Goal: Task Accomplishment & Management: Manage account settings

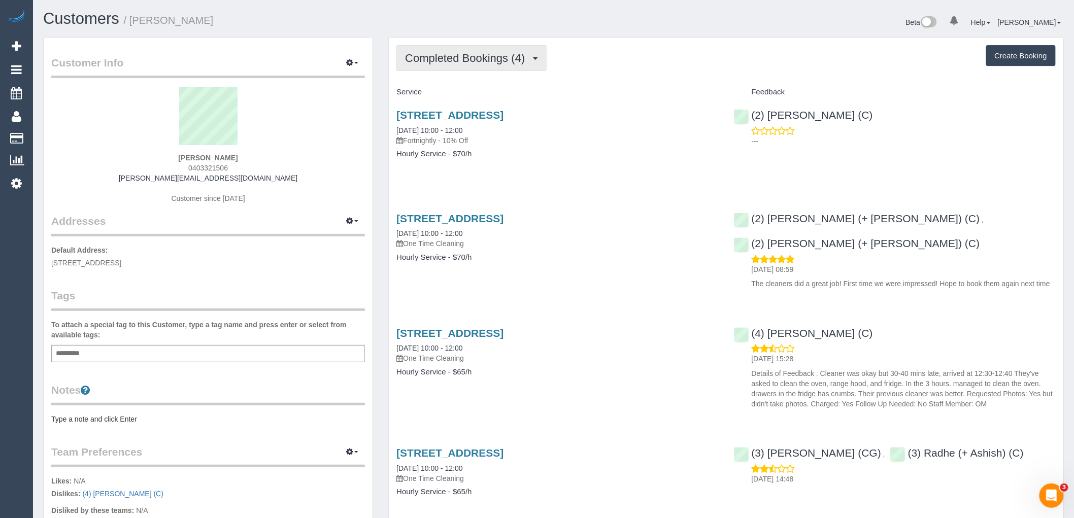
drag, startPoint x: 471, startPoint y: 53, endPoint x: 480, endPoint y: 73, distance: 21.6
click at [471, 54] on span "Completed Bookings (4)" at bounding box center [467, 58] width 125 height 13
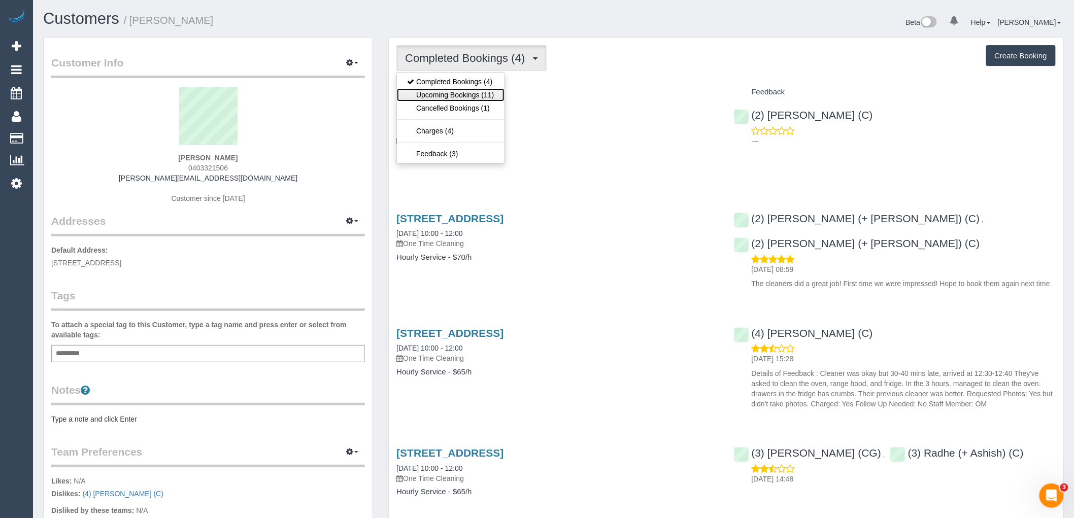
click at [482, 98] on link "Upcoming Bookings (11)" at bounding box center [450, 94] width 107 height 13
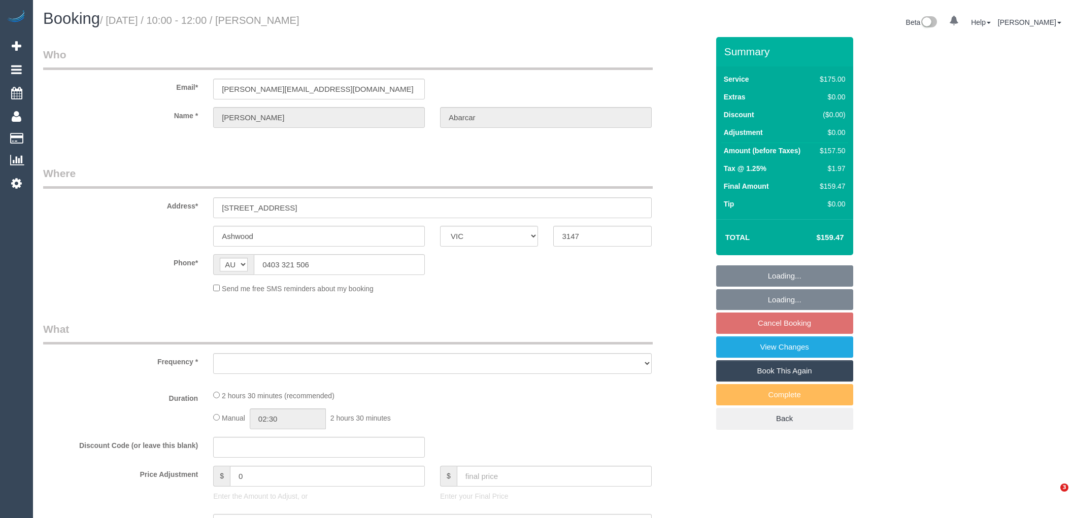
select select "VIC"
select select "string:stripe-pm_1RsaHD2GScqysDRVK0z4CpAN"
select select "number:28"
select select "number:14"
select select "number:19"
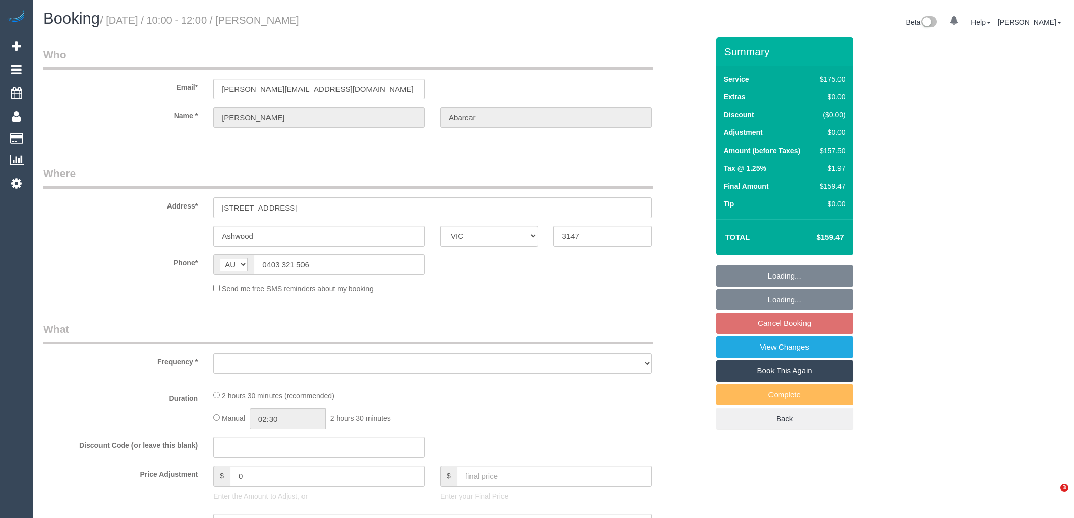
select select "number:24"
select select "number:26"
select select "object:674"
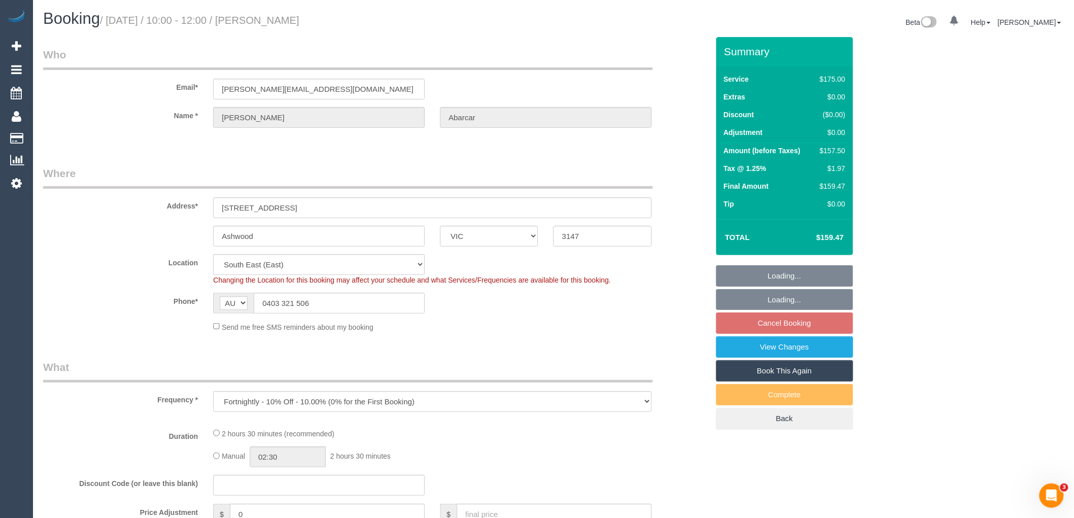
select select "150"
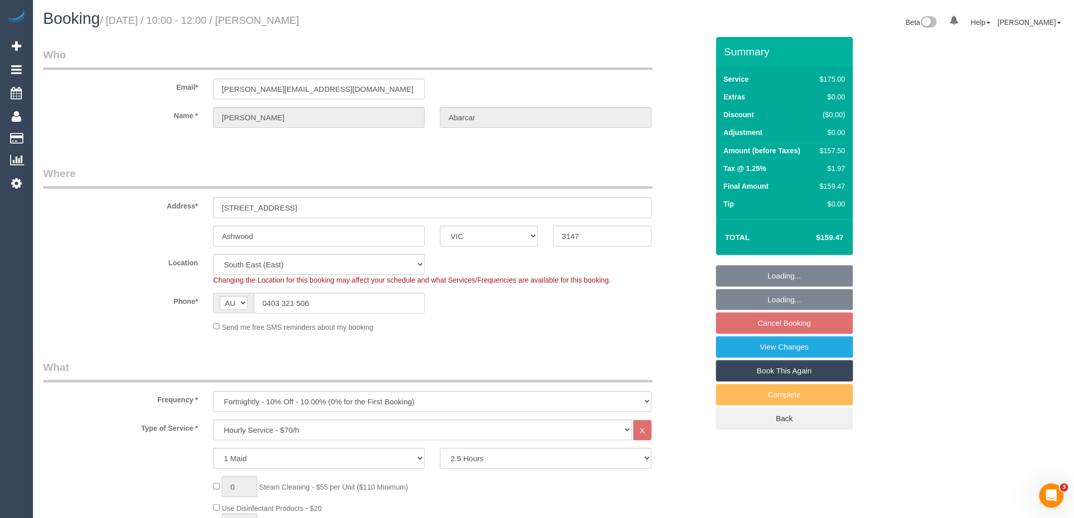
select select "object:1333"
select select "spot3"
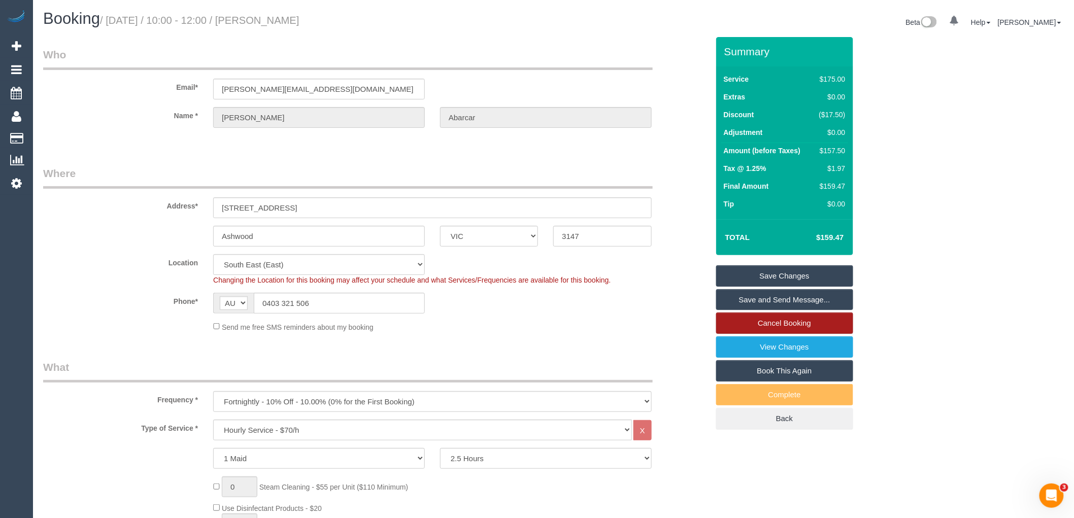
click at [776, 325] on link "Cancel Booking" at bounding box center [784, 323] width 137 height 21
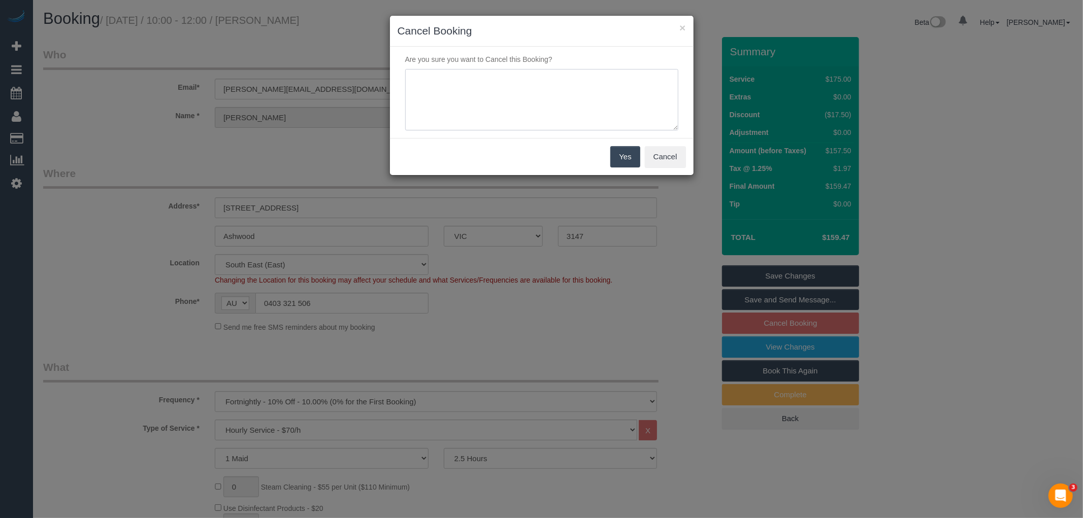
click at [544, 119] on textarea at bounding box center [541, 100] width 273 height 62
type textarea "Customer requested to cancel all ongoing services. Waiting on response as to wh…"
click at [627, 158] on button "Yes" at bounding box center [624, 156] width 29 height 21
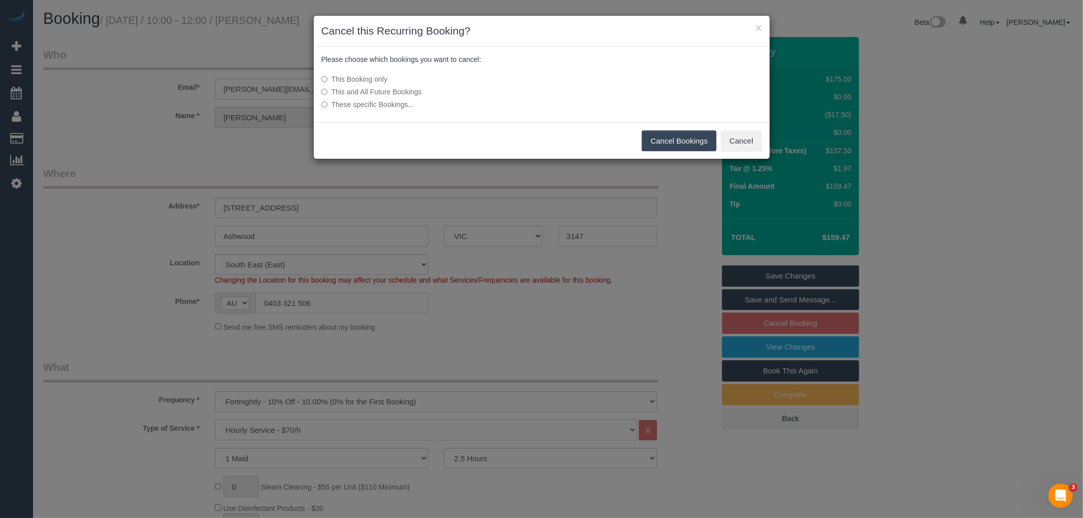
click at [386, 90] on label "This and All Future Bookings" at bounding box center [465, 92] width 289 height 10
click at [681, 143] on button "Cancel Bookings" at bounding box center [679, 140] width 75 height 21
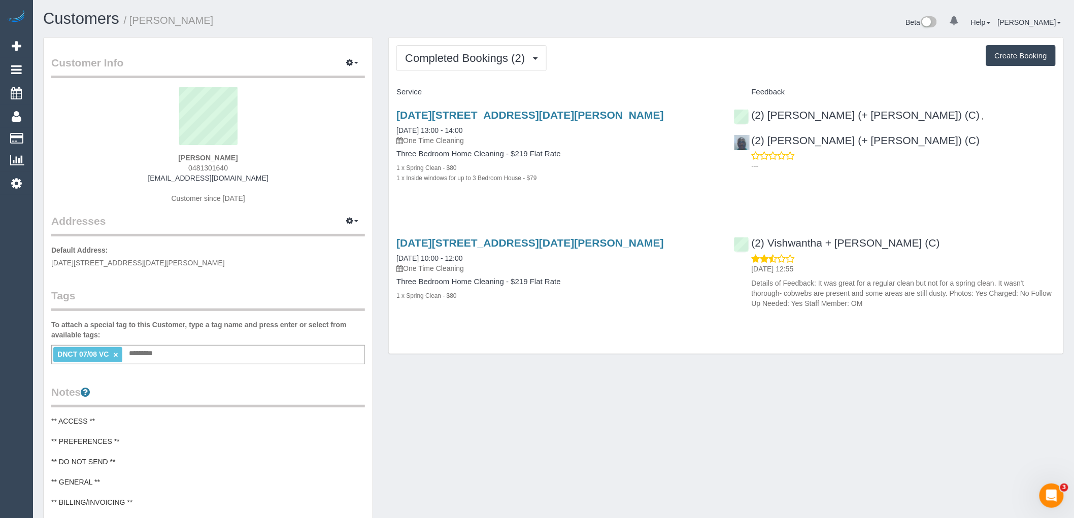
drag, startPoint x: 256, startPoint y: 159, endPoint x: 122, endPoint y: 158, distance: 133.5
click at [136, 158] on div "Daniel Voyce 0481301640 voycey@gmail.com Customer since 2025" at bounding box center [208, 150] width 314 height 127
copy strong "[PERSON_NAME]"
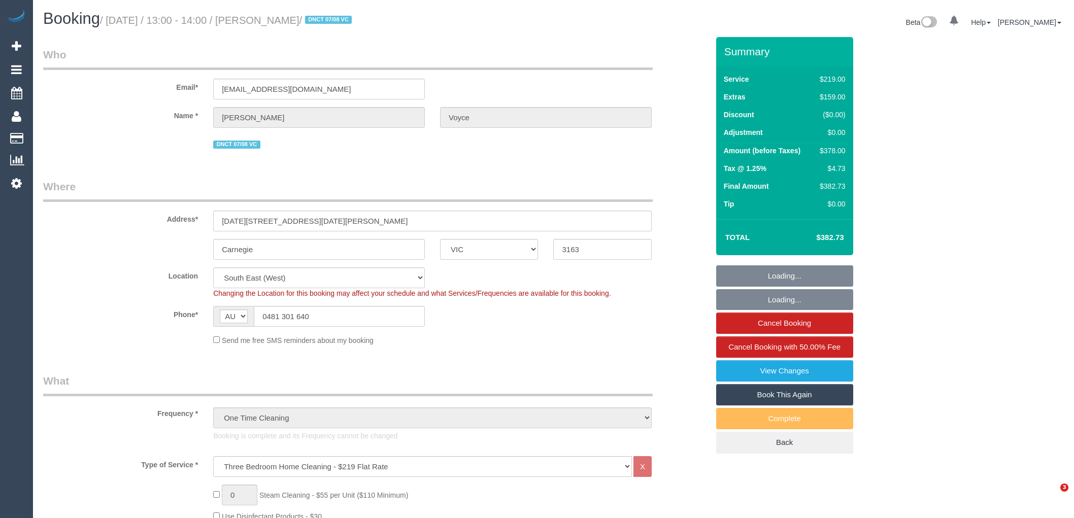
select select "VIC"
select select "number:28"
select select "number:14"
select select "number:19"
select select "number:24"
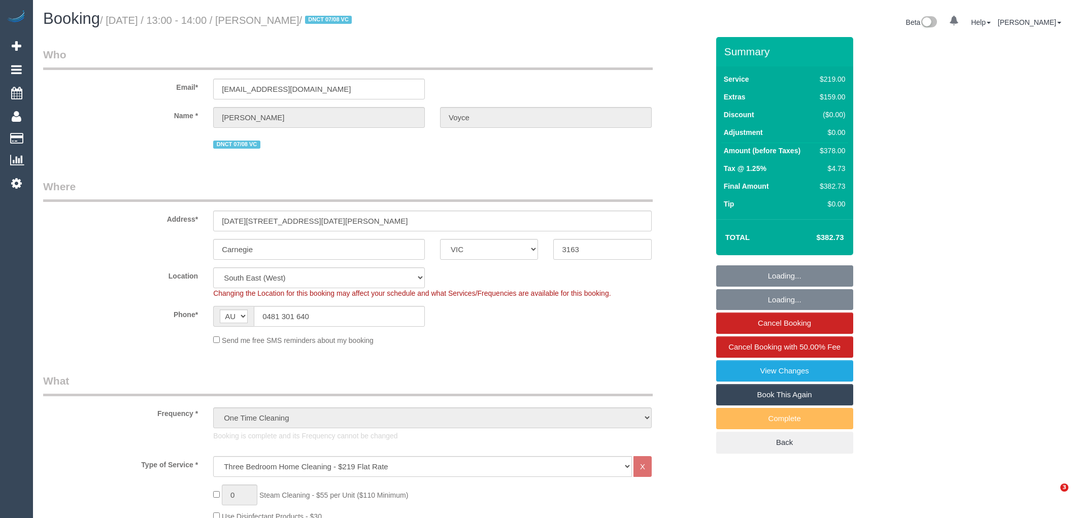
select select "number:13"
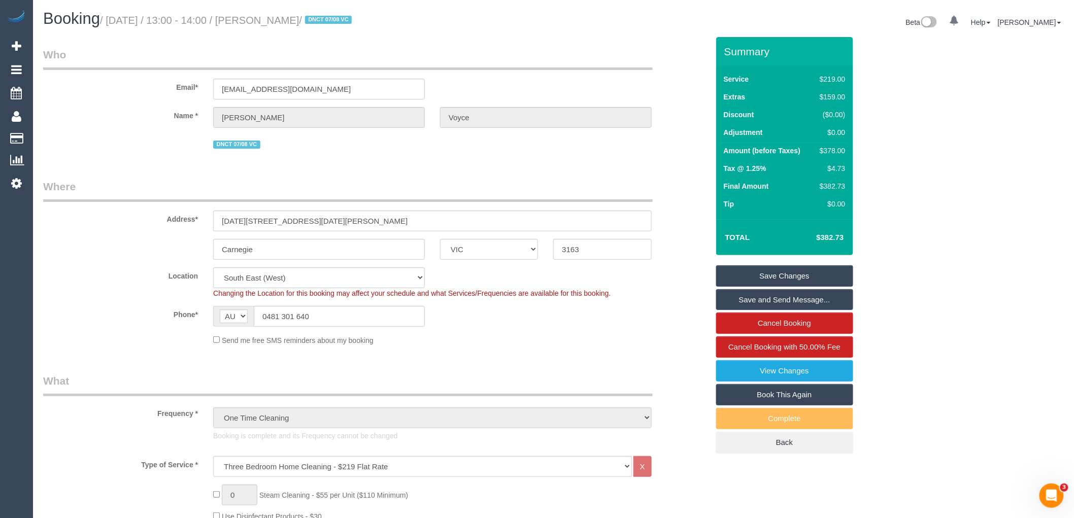
click at [668, 156] on fieldset "Who Email* [EMAIL_ADDRESS][DOMAIN_NAME] Name * [PERSON_NAME] DNCT 07/08 VC" at bounding box center [376, 103] width 666 height 112
drag, startPoint x: 321, startPoint y: 18, endPoint x: 262, endPoint y: 17, distance: 59.4
click at [262, 17] on small "/ [DATE] / 13:00 - 14:00 / [PERSON_NAME] / DNCT 07/08 VC" at bounding box center [227, 20] width 255 height 11
click at [325, 186] on legend "Where" at bounding box center [348, 190] width 610 height 23
drag, startPoint x: 296, startPoint y: 317, endPoint x: 256, endPoint y: 316, distance: 39.6
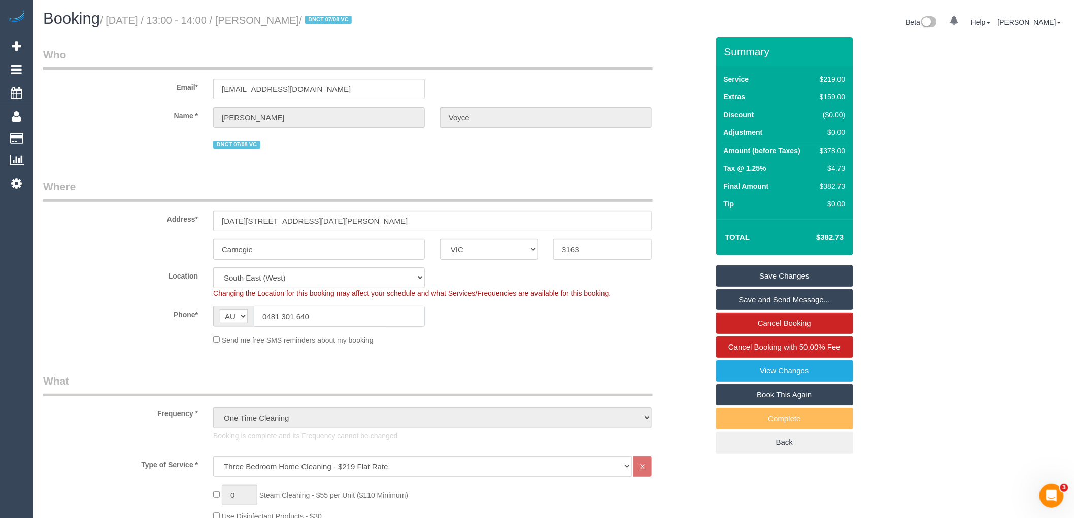
click at [256, 316] on input "0481 301 640" at bounding box center [339, 316] width 171 height 21
click at [784, 379] on link "View Changes" at bounding box center [784, 370] width 137 height 21
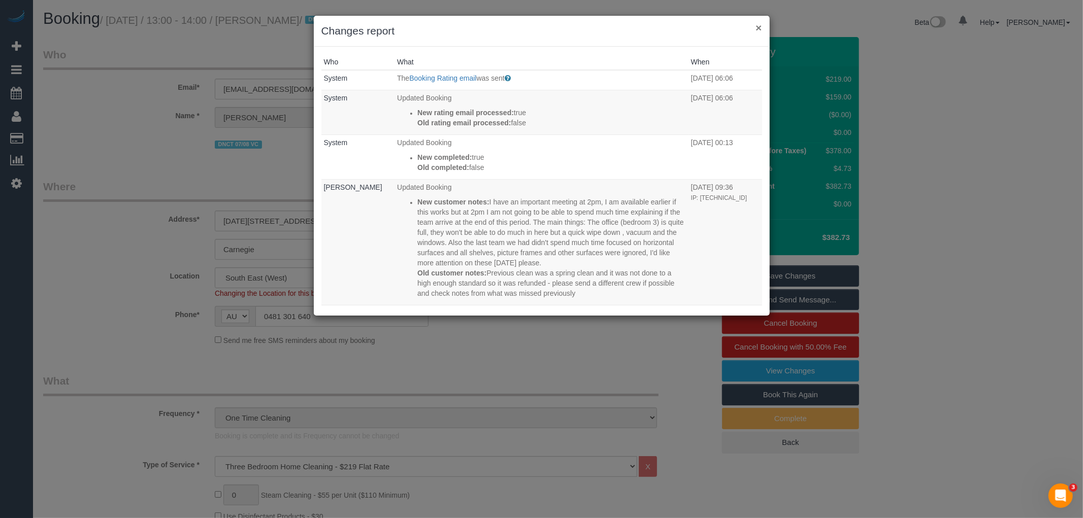
click at [755, 25] on button "×" at bounding box center [758, 27] width 6 height 11
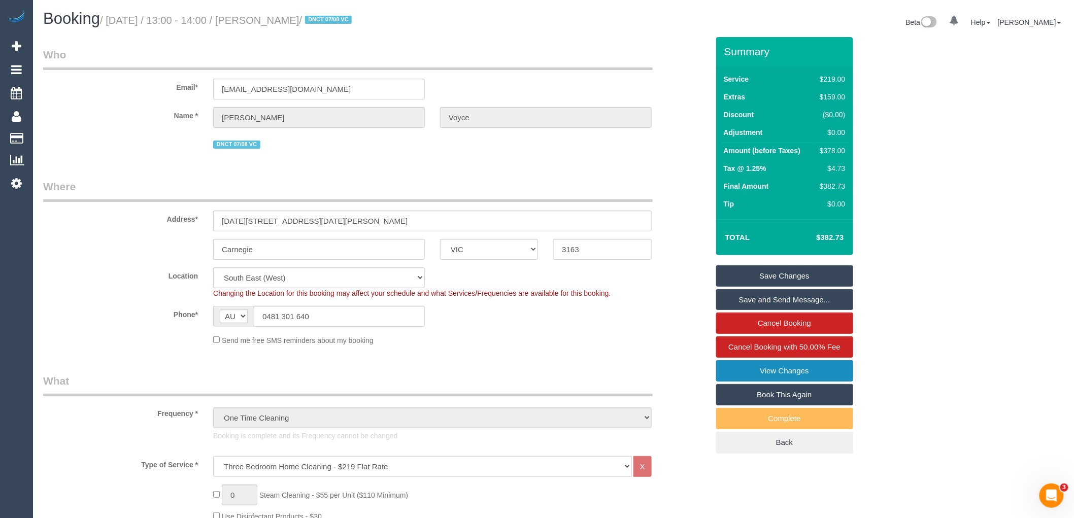
click at [773, 373] on link "View Changes" at bounding box center [784, 370] width 137 height 21
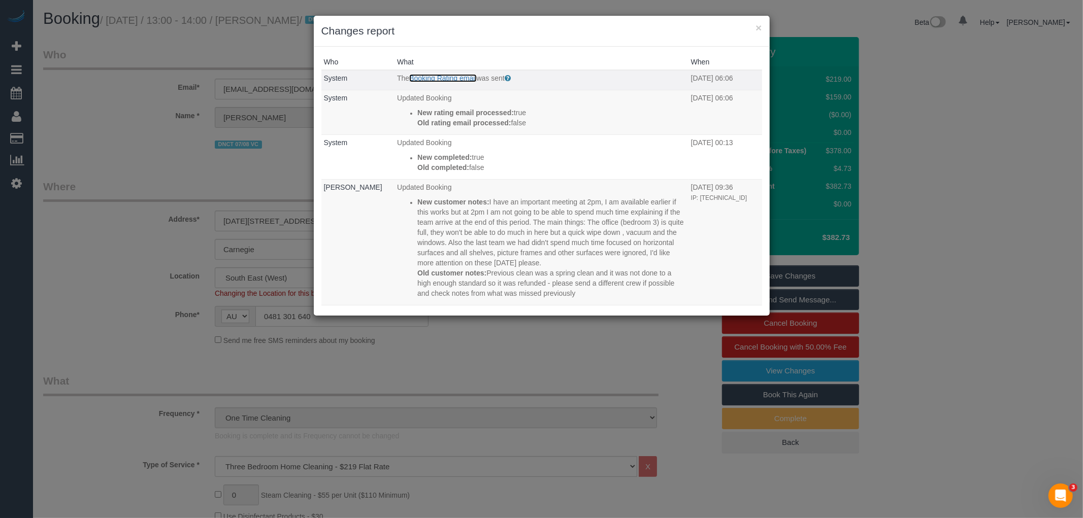
click at [451, 79] on link "Booking Rating email" at bounding box center [442, 78] width 67 height 8
click at [759, 29] on button "×" at bounding box center [758, 27] width 6 height 11
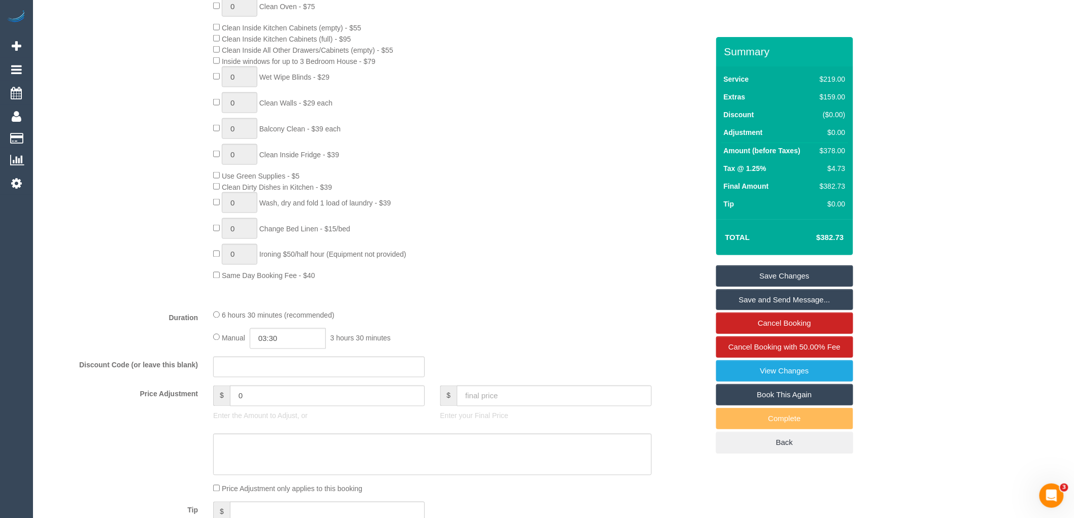
scroll to position [677, 0]
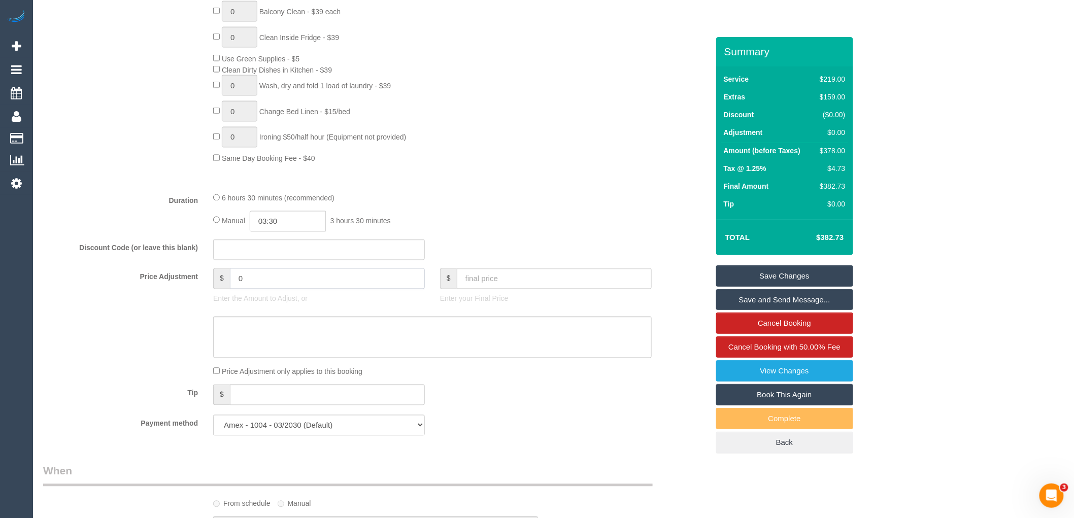
click at [266, 288] on input "0" at bounding box center [327, 279] width 195 height 21
type input "-56.7"
click at [268, 336] on textarea at bounding box center [432, 338] width 439 height 42
type textarea "Customer given 15% discount due to complaint via email and phone VC"
click at [773, 278] on link "Save Changes" at bounding box center [784, 276] width 137 height 21
